Goal: Transaction & Acquisition: Purchase product/service

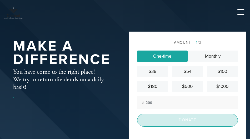
type input "200"
click at [144, 126] on input "Donate" at bounding box center [187, 120] width 101 height 13
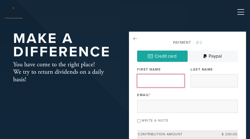
click at [159, 81] on input "First Name" at bounding box center [160, 80] width 47 height 13
type input "[PERSON_NAME]"
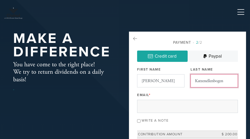
type input "Katzenellenbogen"
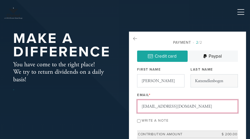
type input "[EMAIL_ADDRESS][DOMAIN_NAME]"
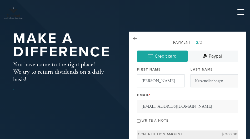
scroll to position [91, 0]
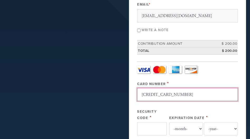
type input "[CREDIT_CARD_NUMBER]"
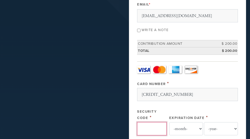
click at [143, 130] on input "Security Code" at bounding box center [151, 128] width 29 height 13
type input "741"
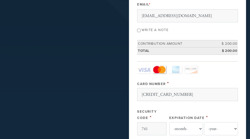
click at [168, 130] on div "Card Type - select - Visa MasterCard Amex Discover Visa MasterCard Amex Discove…" at bounding box center [187, 103] width 101 height 74
click at [174, 129] on select "-month- 01 02 03 04 05 06 07 08 09 10 11 12" at bounding box center [186, 128] width 34 height 13
select select "3"
click at [169, 122] on select "-month- 01 02 03 04 05 06 07 08 09 10 11 12" at bounding box center [186, 128] width 34 height 13
click at [222, 138] on div "Card Type - select - Visa MasterCard Amex Discover Visa MasterCard Amex Discove…" at bounding box center [187, 103] width 101 height 74
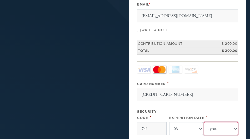
click at [222, 133] on select "-year- 2025 2026 2027 2028 2029 2030 2031 2032 2033 2034 2035" at bounding box center [221, 128] width 34 height 13
click at [204, 122] on select "-year- 2025 2026 2027 2028 2029 2030 2031 2032 2033 2034 2035" at bounding box center [221, 128] width 34 height 13
click at [222, 127] on select "-year- 2025 2026 2027 2028 2029 2030 2031 2032 2033 2034 2035" at bounding box center [221, 128] width 34 height 13
select select "2028"
click at [204, 122] on select "-year- 2025 2026 2027 2028 2029 2030 2031 2032 2033 2034 2035" at bounding box center [221, 128] width 34 height 13
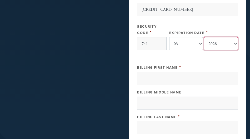
scroll to position [196, 0]
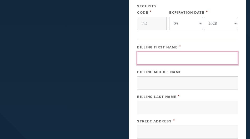
click at [159, 57] on input "Billing First Name" at bounding box center [187, 58] width 101 height 13
type input "[PERSON_NAME]"
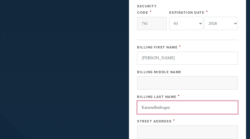
type input "Katzenellenbogen"
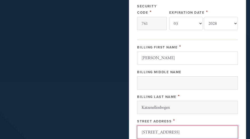
type input "[STREET_ADDRESS]"
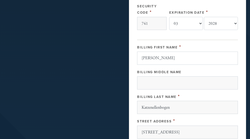
scroll to position [283, 0]
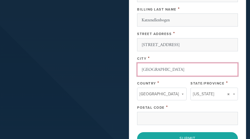
type input "[GEOGRAPHIC_DATA]"
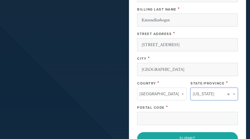
type input "p"
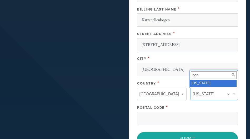
type input "pen"
drag, startPoint x: 217, startPoint y: 82, endPoint x: 197, endPoint y: 96, distance: 24.4
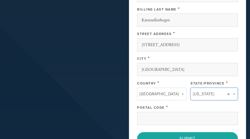
click at [168, 109] on div "Postal Code *" at bounding box center [187, 107] width 101 height 6
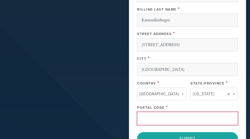
click at [159, 122] on input "Postal Code" at bounding box center [187, 118] width 101 height 13
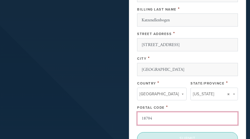
type input "18704"
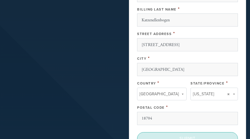
click at [162, 136] on input "Submit" at bounding box center [187, 138] width 101 height 13
